Goal: Navigation & Orientation: Go to known website

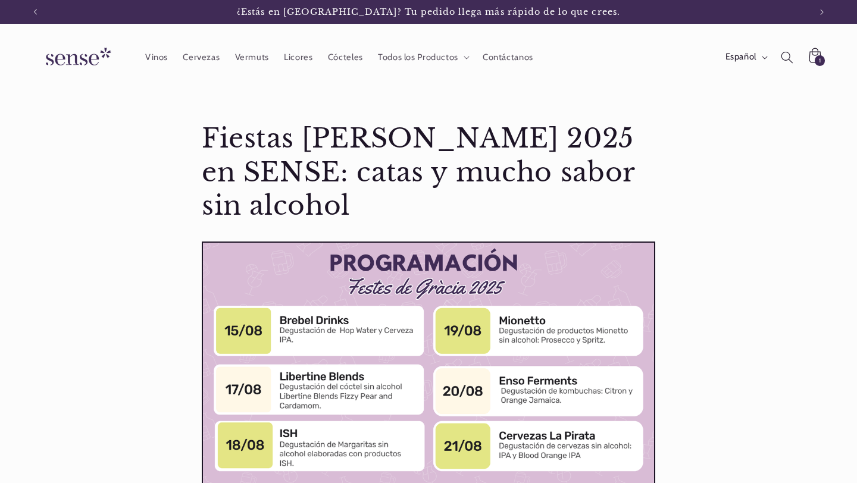
click at [76, 60] on img at bounding box center [76, 57] width 89 height 34
